Goal: Navigation & Orientation: Understand site structure

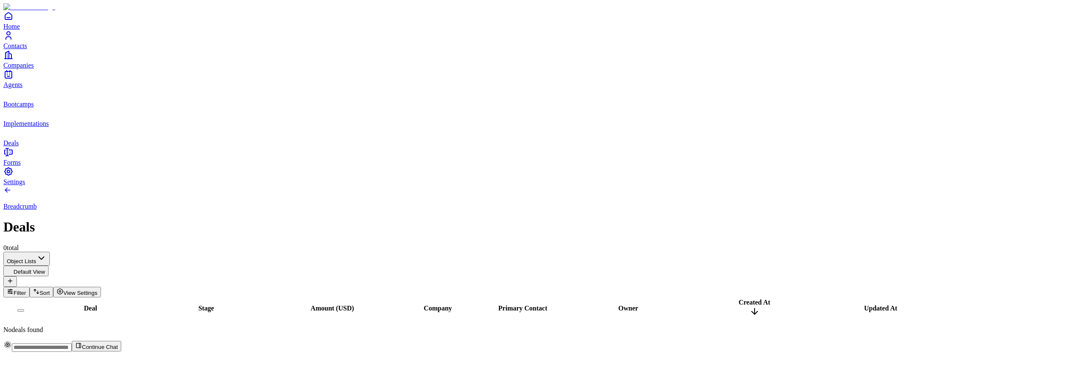
click at [14, 118] on icon "implementations" at bounding box center [8, 113] width 10 height 10
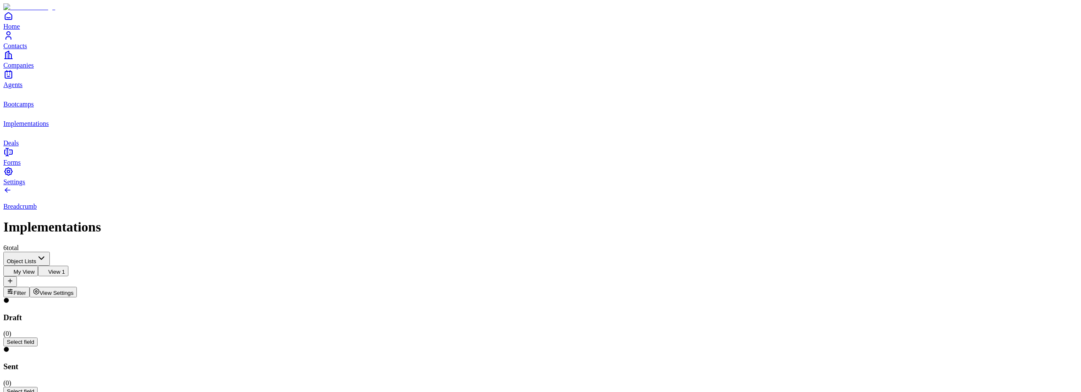
click at [12, 99] on icon "bootcamps" at bounding box center [8, 94] width 10 height 10
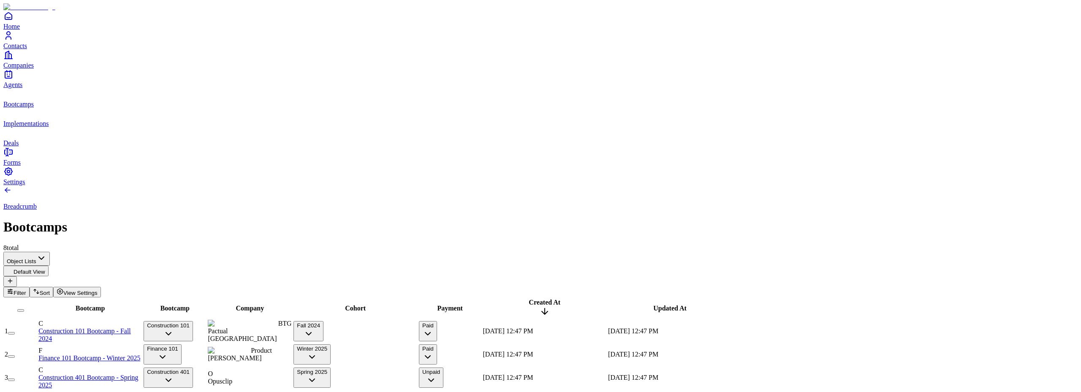
click at [3, 108] on use "implementations" at bounding box center [3, 108] width 0 height 0
